Goal: Navigation & Orientation: Understand site structure

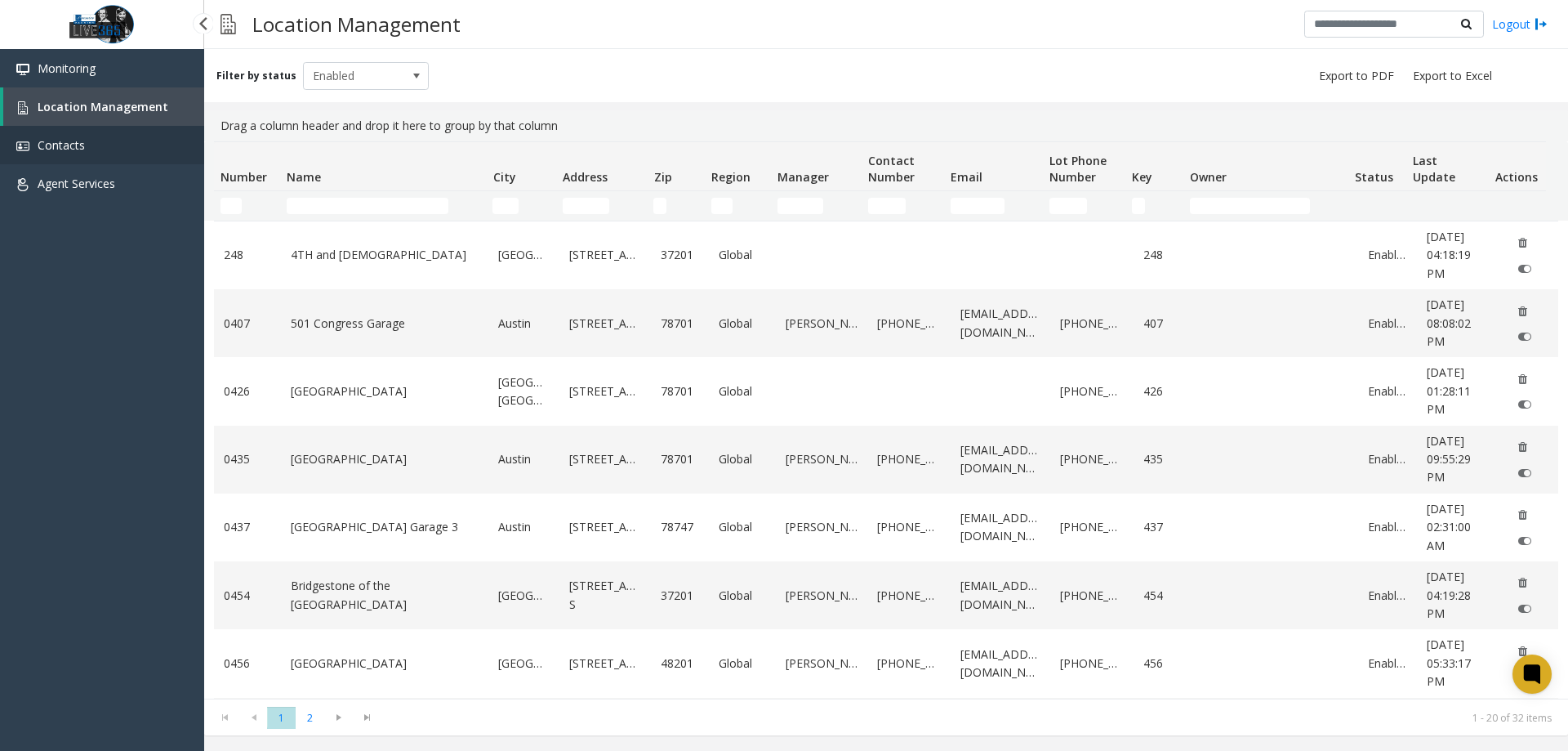
click at [106, 152] on link "Contacts" at bounding box center [102, 145] width 205 height 38
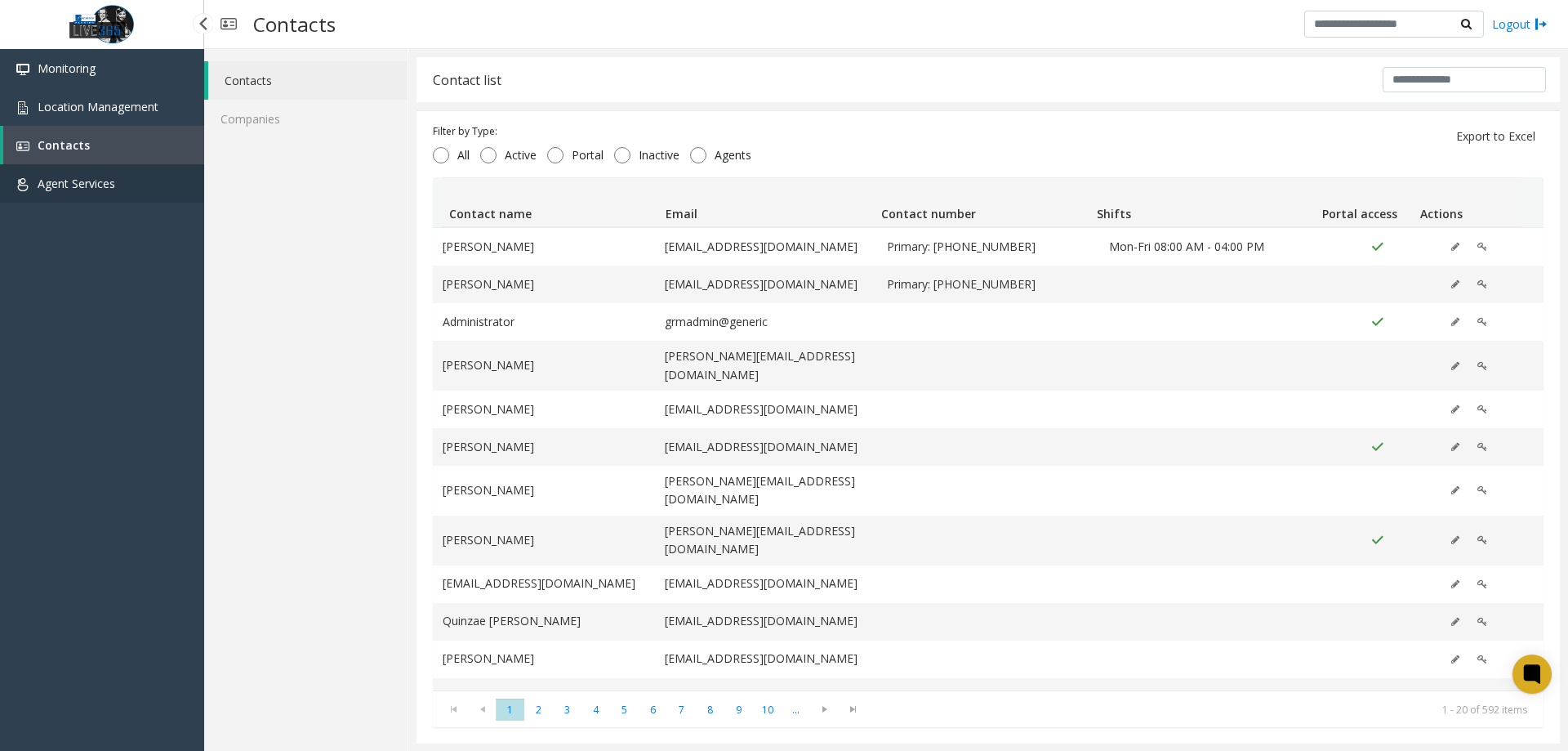
click at [139, 190] on link "Agent Services" at bounding box center [102, 183] width 205 height 38
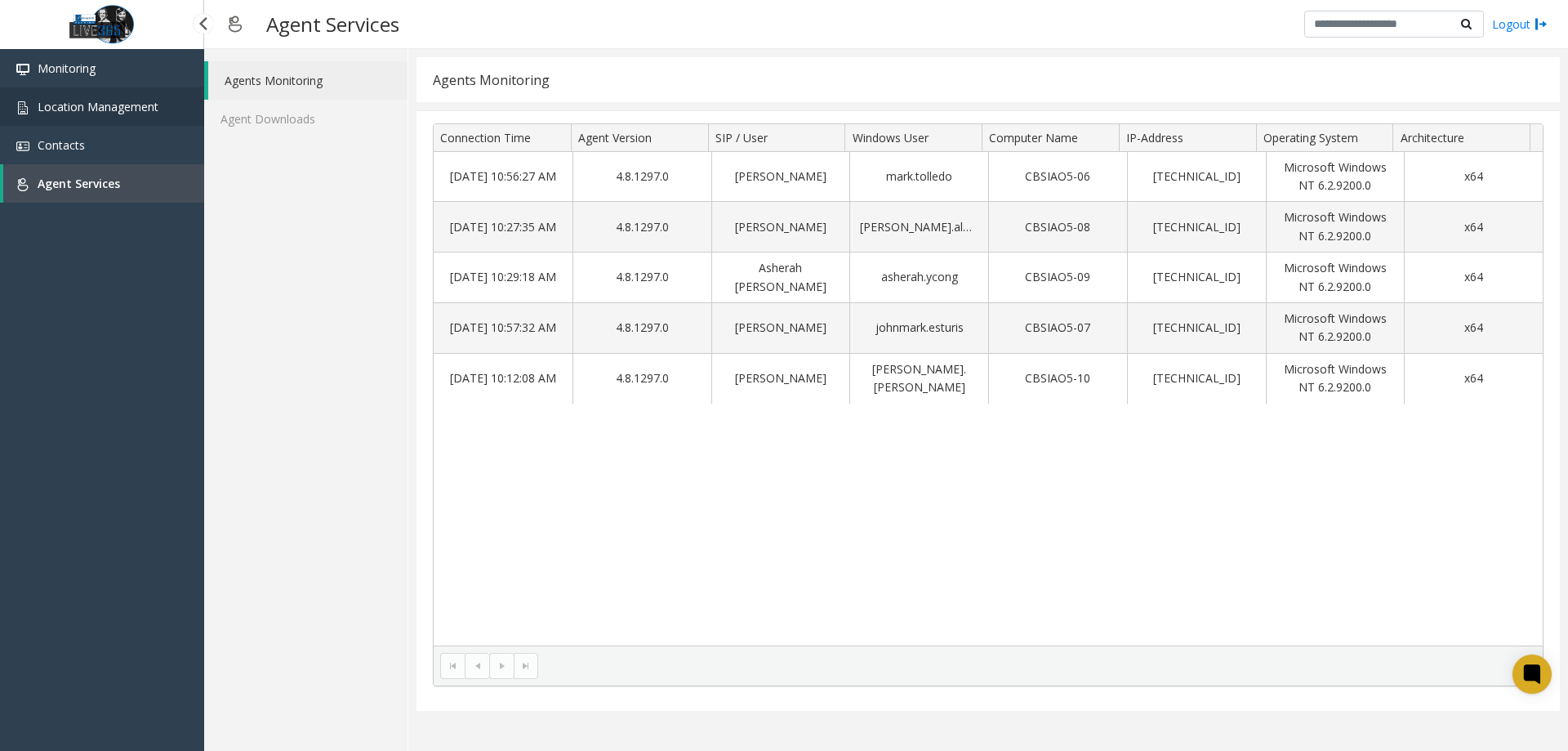
click at [134, 104] on span "Location Management" at bounding box center [97, 107] width 121 height 15
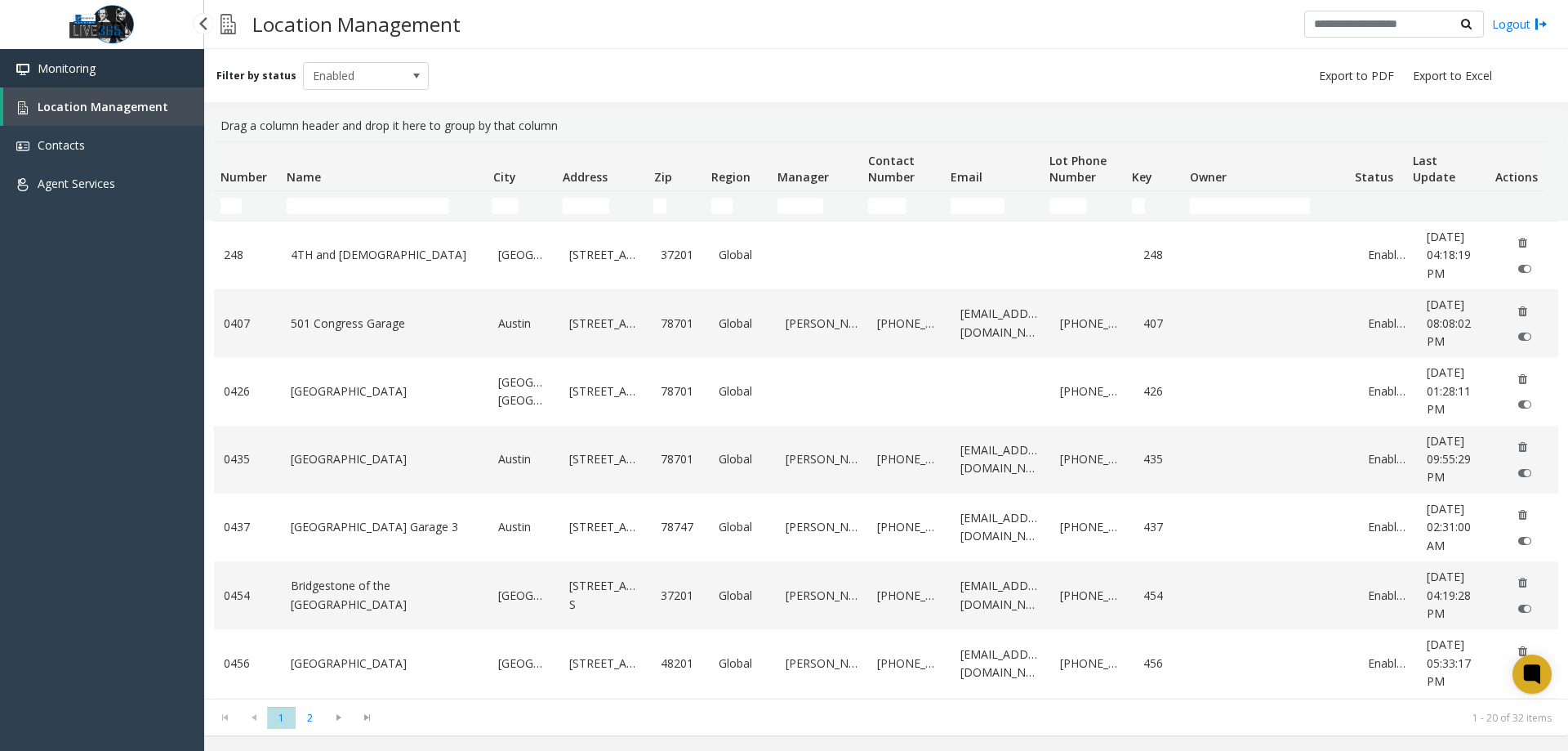
click at [167, 68] on link "Monitoring" at bounding box center [102, 68] width 205 height 38
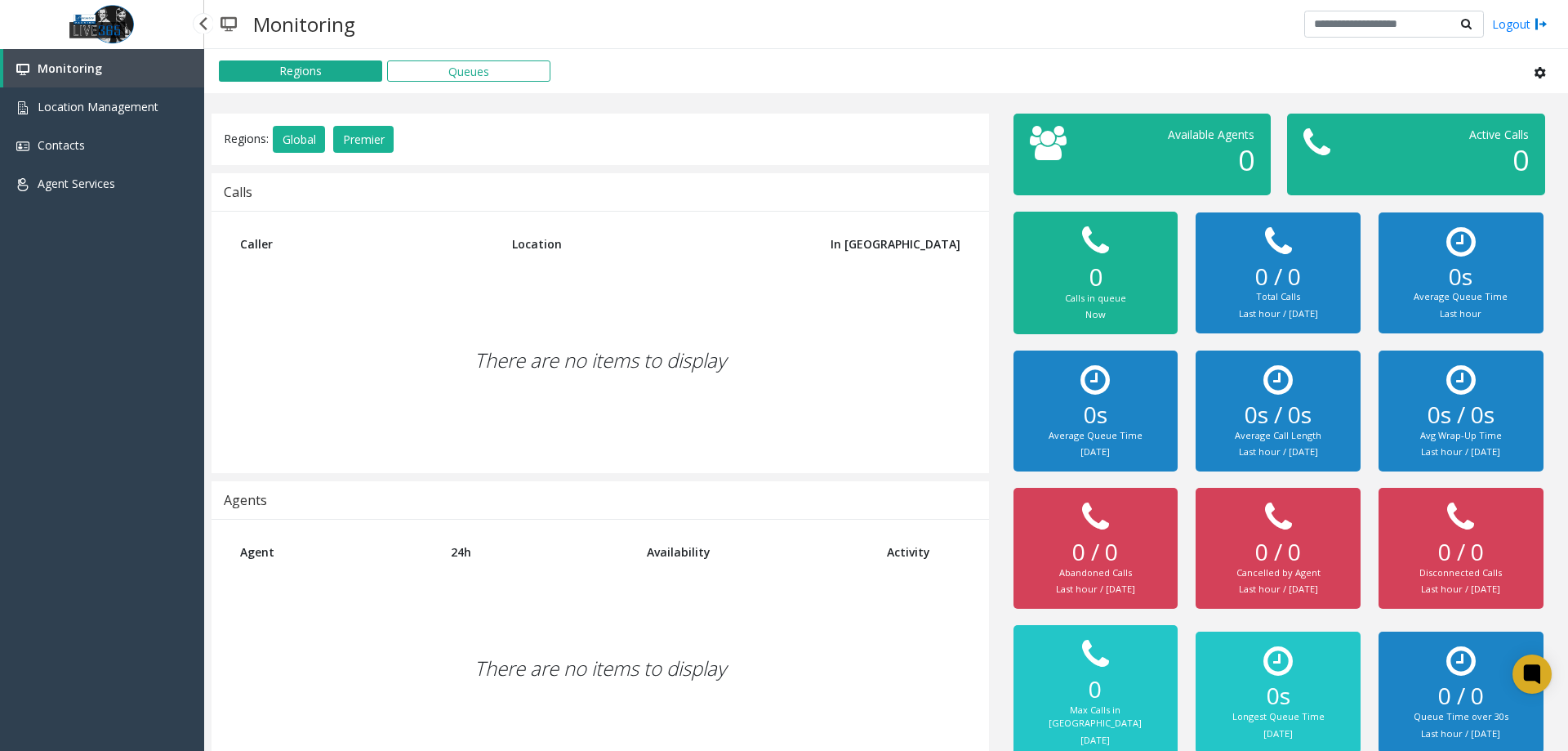
drag, startPoint x: 20, startPoint y: 496, endPoint x: 91, endPoint y: 482, distance: 72.4
click at [21, 495] on div "Monitoring Location Management Contacts Agent Services" at bounding box center [102, 394] width 205 height 690
drag, startPoint x: 479, startPoint y: 310, endPoint x: 479, endPoint y: 291, distance: 19.0
click at [479, 301] on div "There are no items to display" at bounding box center [600, 360] width 745 height 193
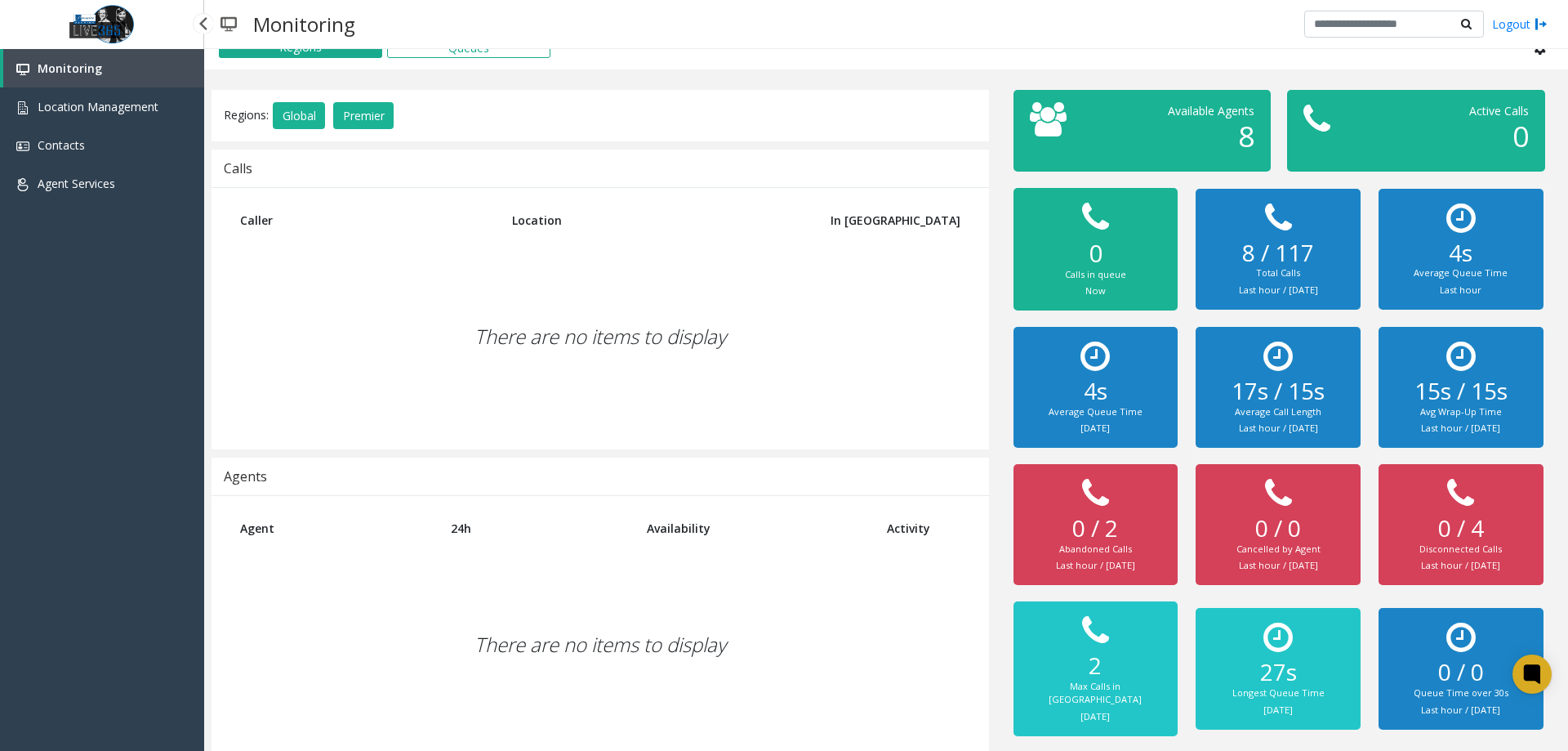
scroll to position [36, 0]
